Goal: Task Accomplishment & Management: Manage account settings

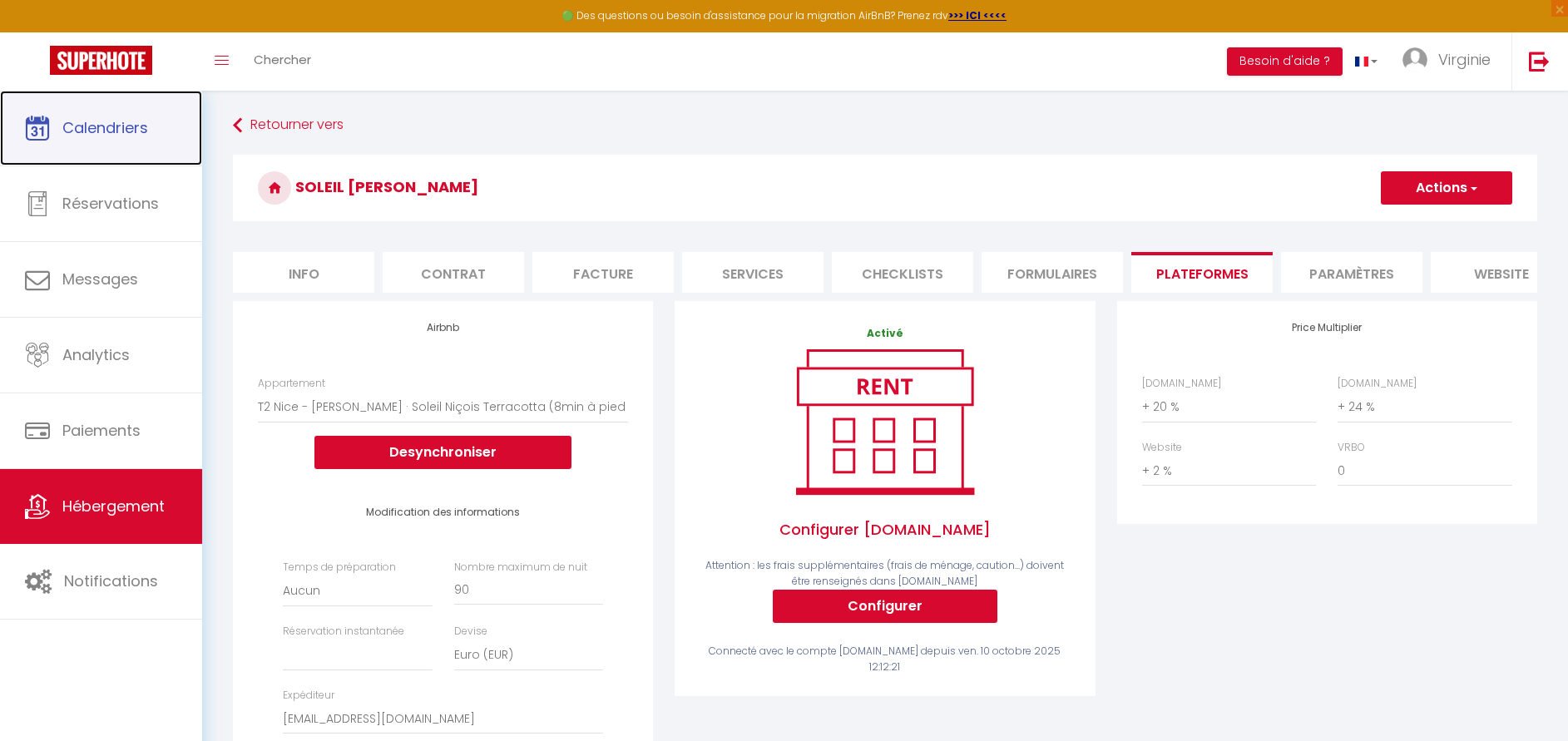
drag, startPoint x: 0, startPoint y: 0, endPoint x: 118, endPoint y: 142, distance: 184.6
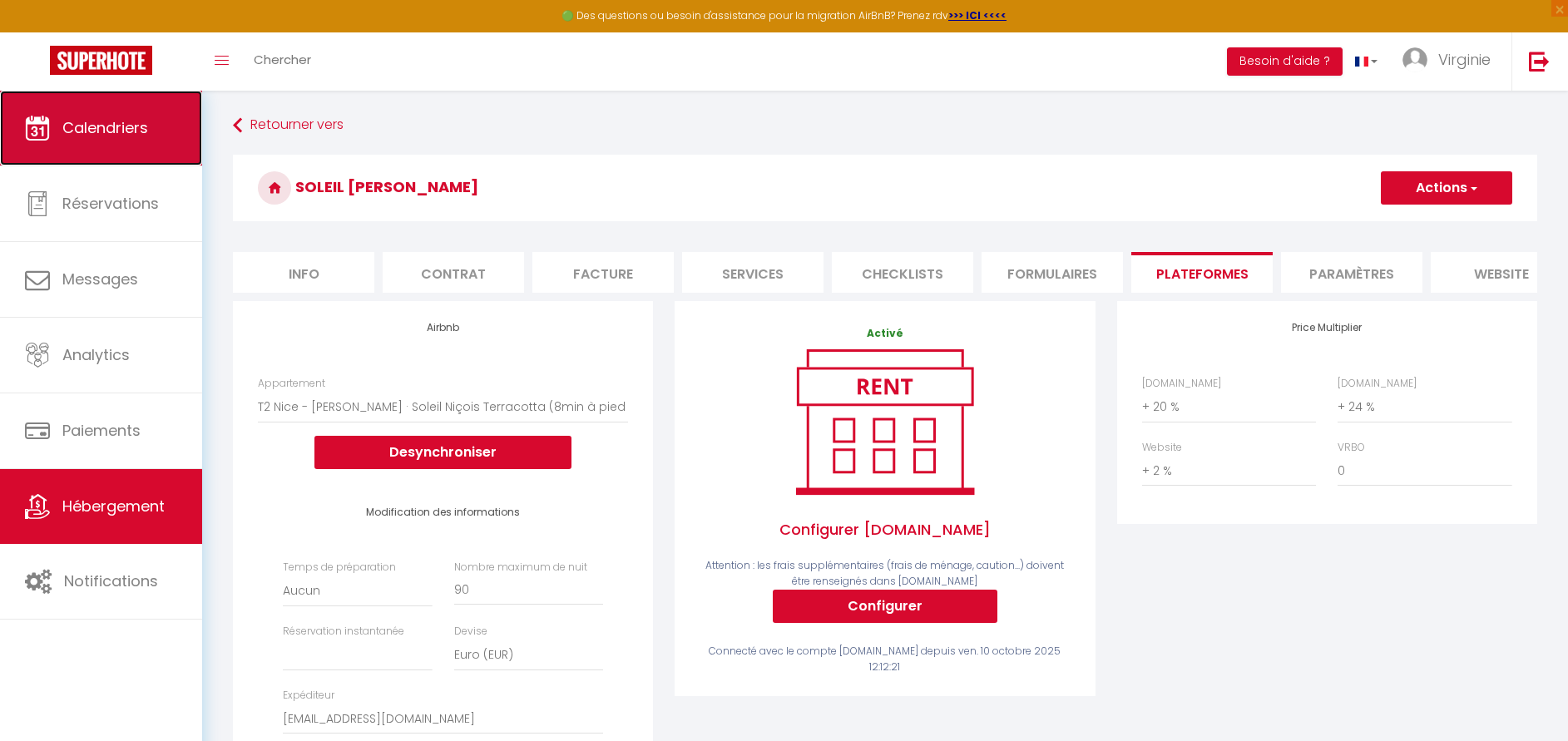
click at [118, 142] on link "Calendriers" at bounding box center [101, 128] width 202 height 74
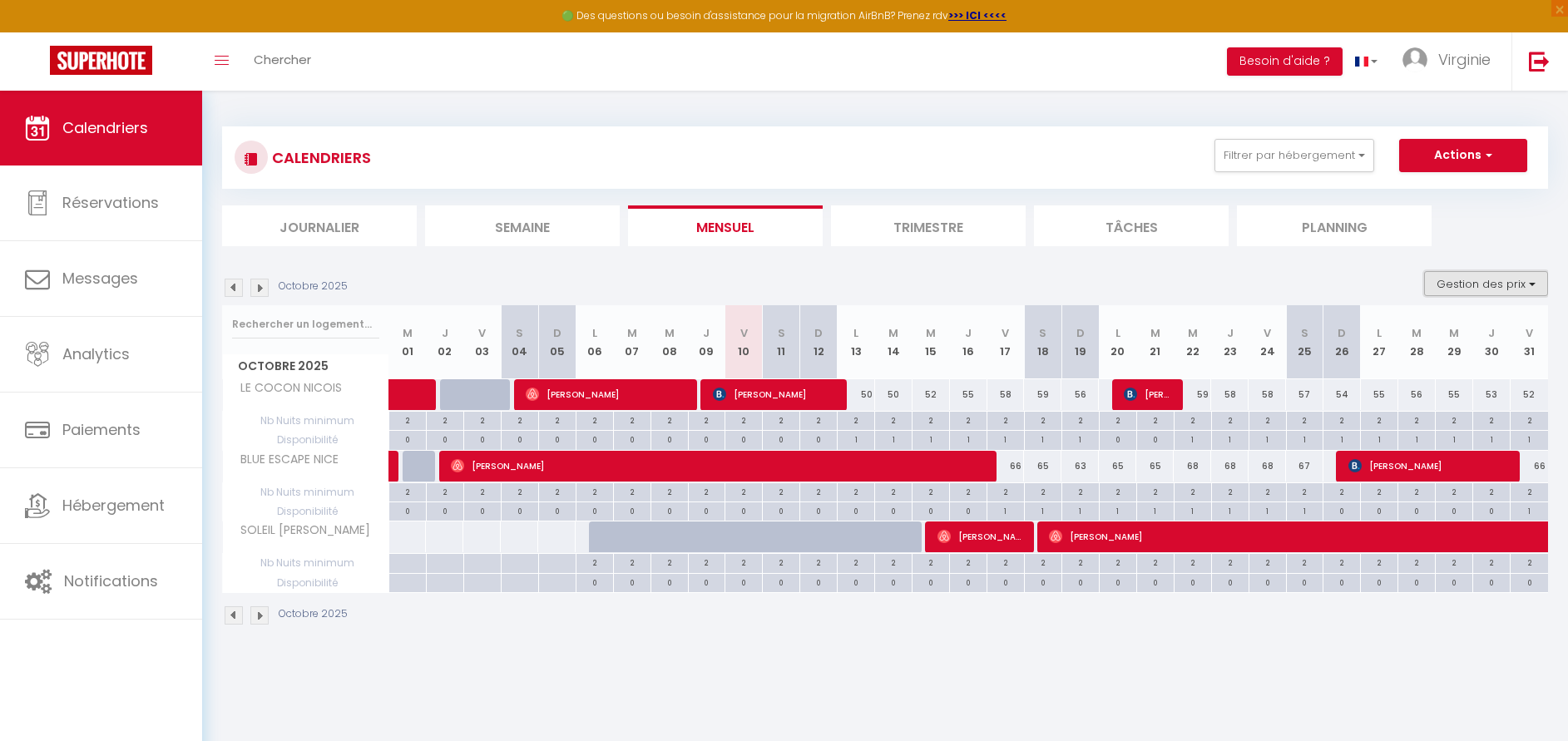
click at [1494, 291] on button "Gestion des prix" at bounding box center [1486, 284] width 124 height 25
click at [1437, 396] on input "Disponibilité" at bounding box center [1472, 394] width 150 height 17
checkbox input "false"
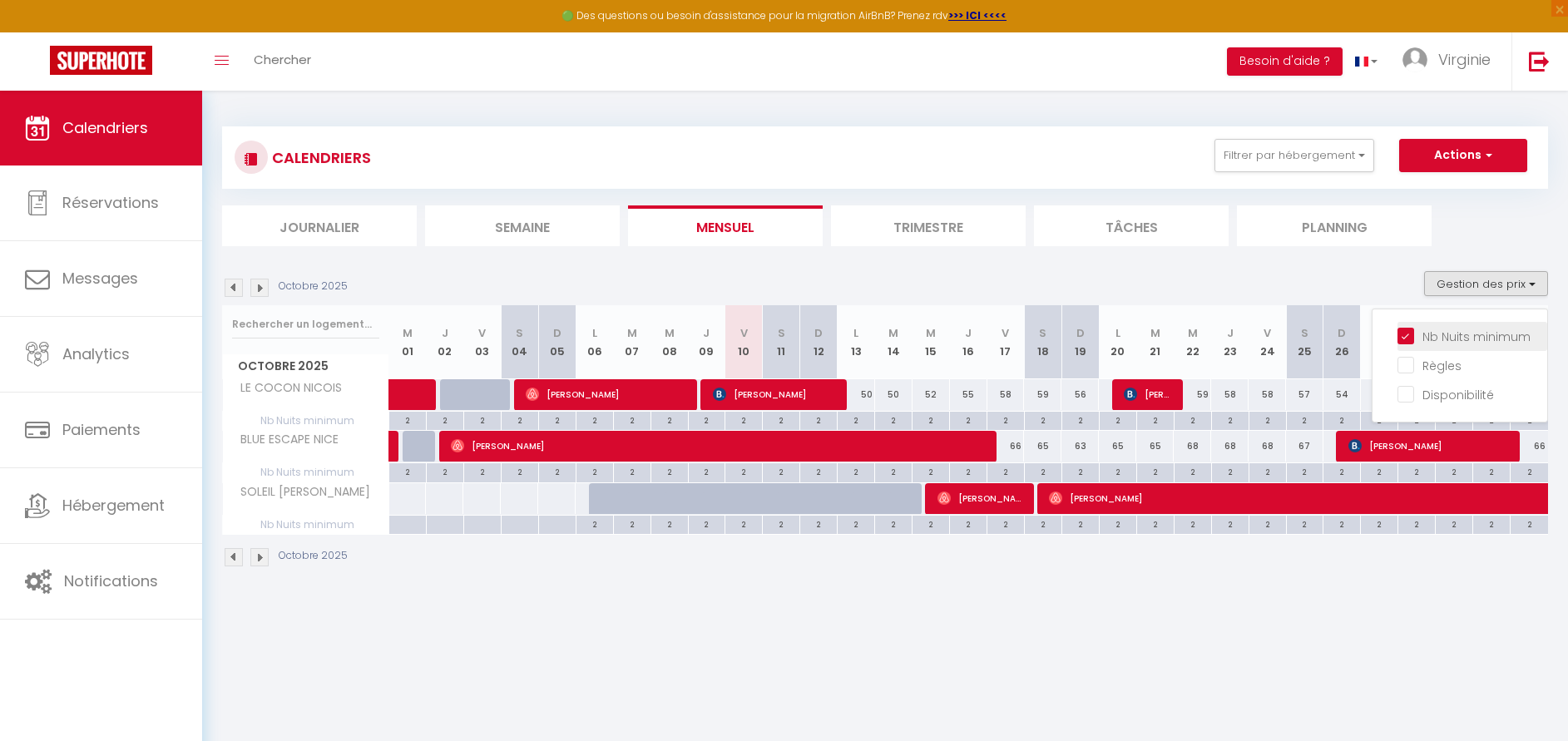
click at [1408, 336] on input "Nb Nuits minimum" at bounding box center [1472, 335] width 150 height 17
checkbox input "false"
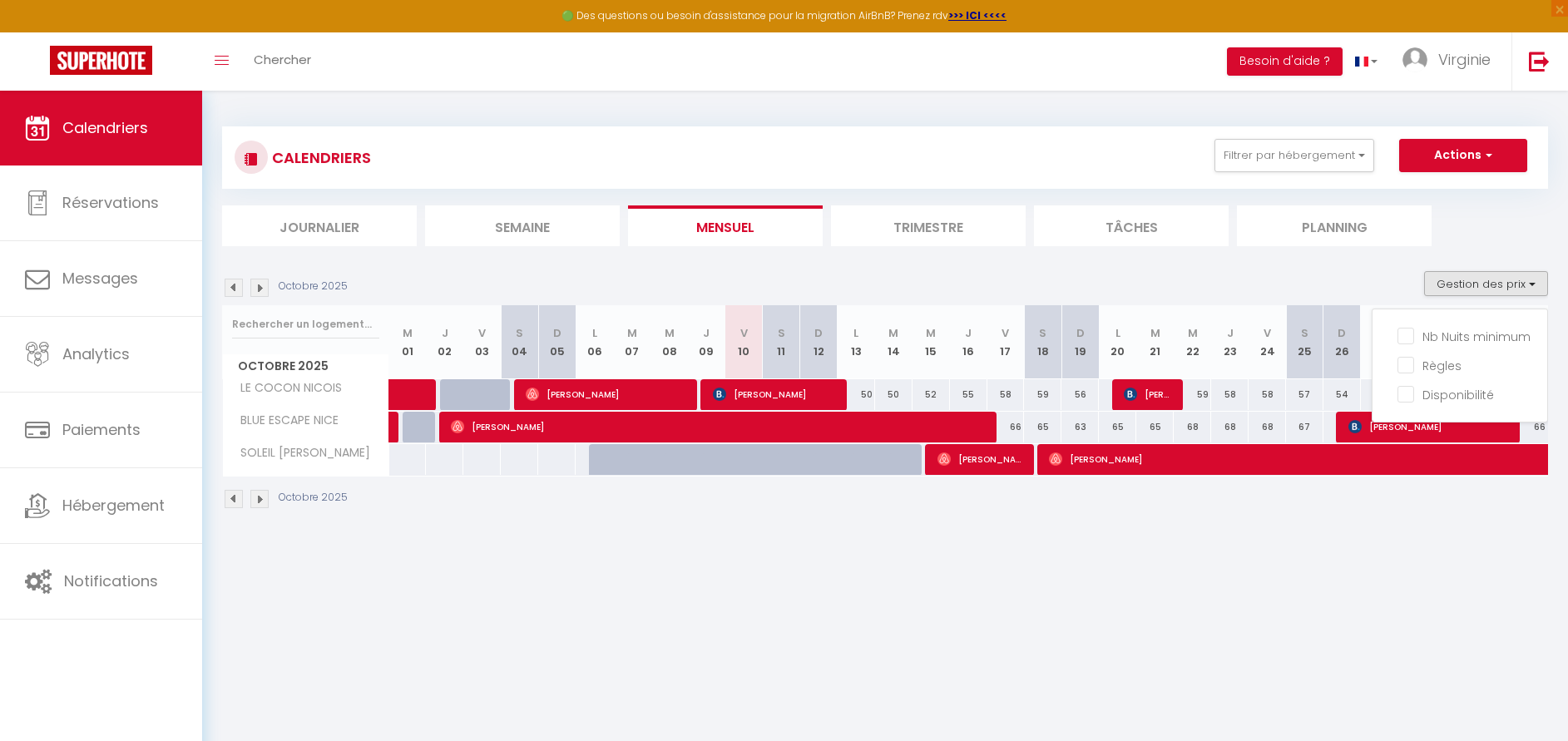
click at [1206, 560] on body "🟢 Des questions ou besoin d'assistance pour la migration AirBnB? Prenez rdv >>>…" at bounding box center [784, 461] width 1568 height 741
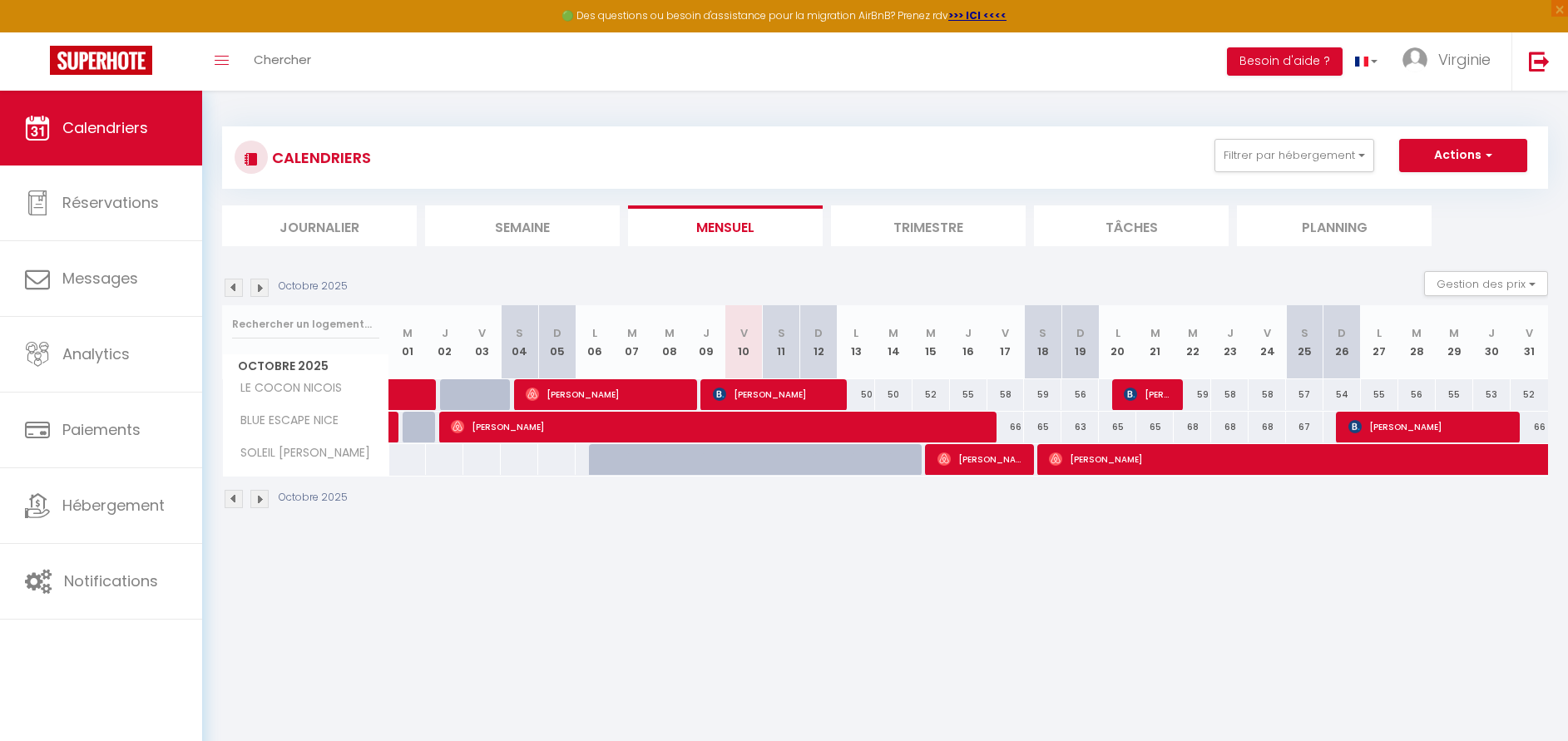
click at [264, 292] on img at bounding box center [260, 287] width 19 height 19
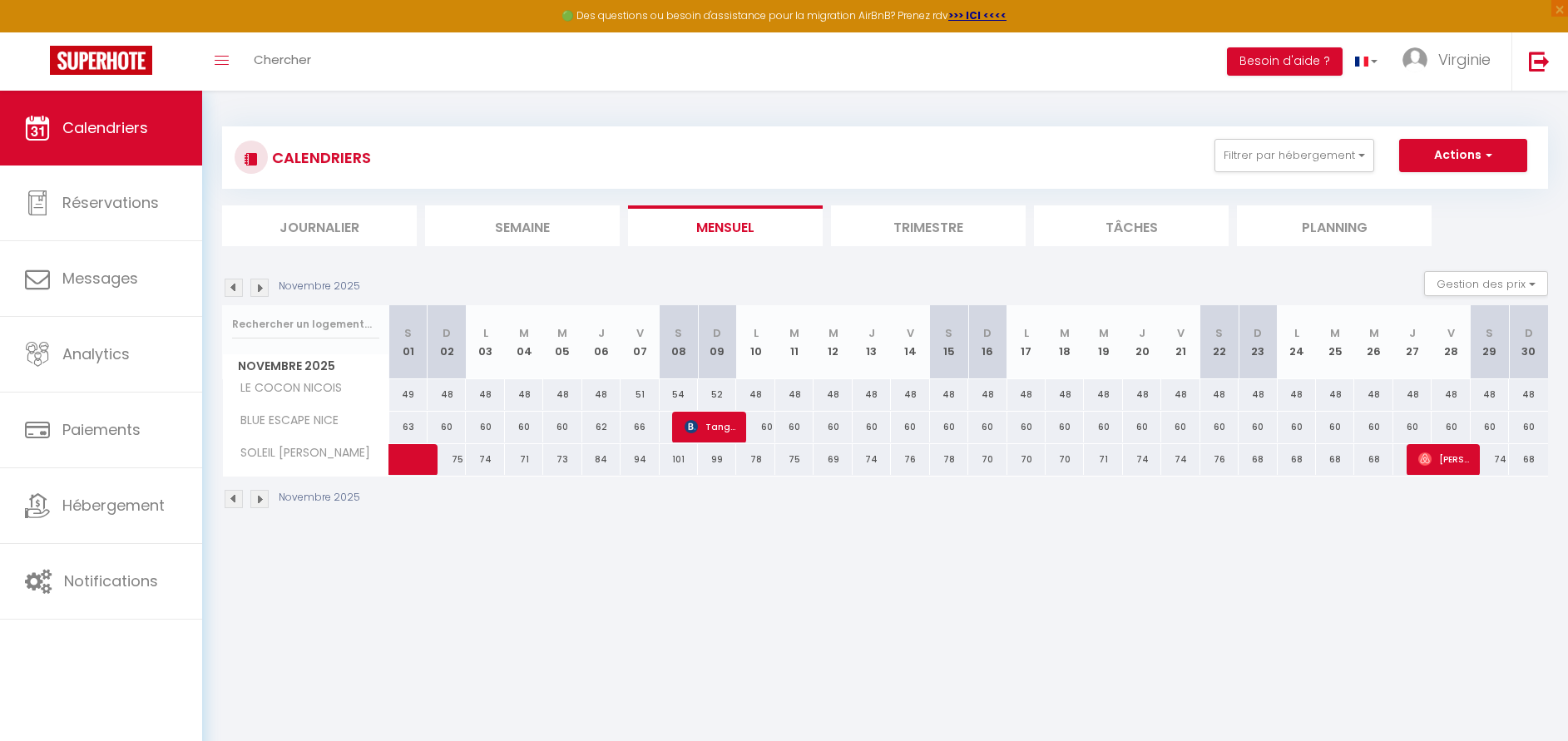
click at [238, 289] on img at bounding box center [233, 287] width 19 height 19
